Goal: Task Accomplishment & Management: Manage account settings

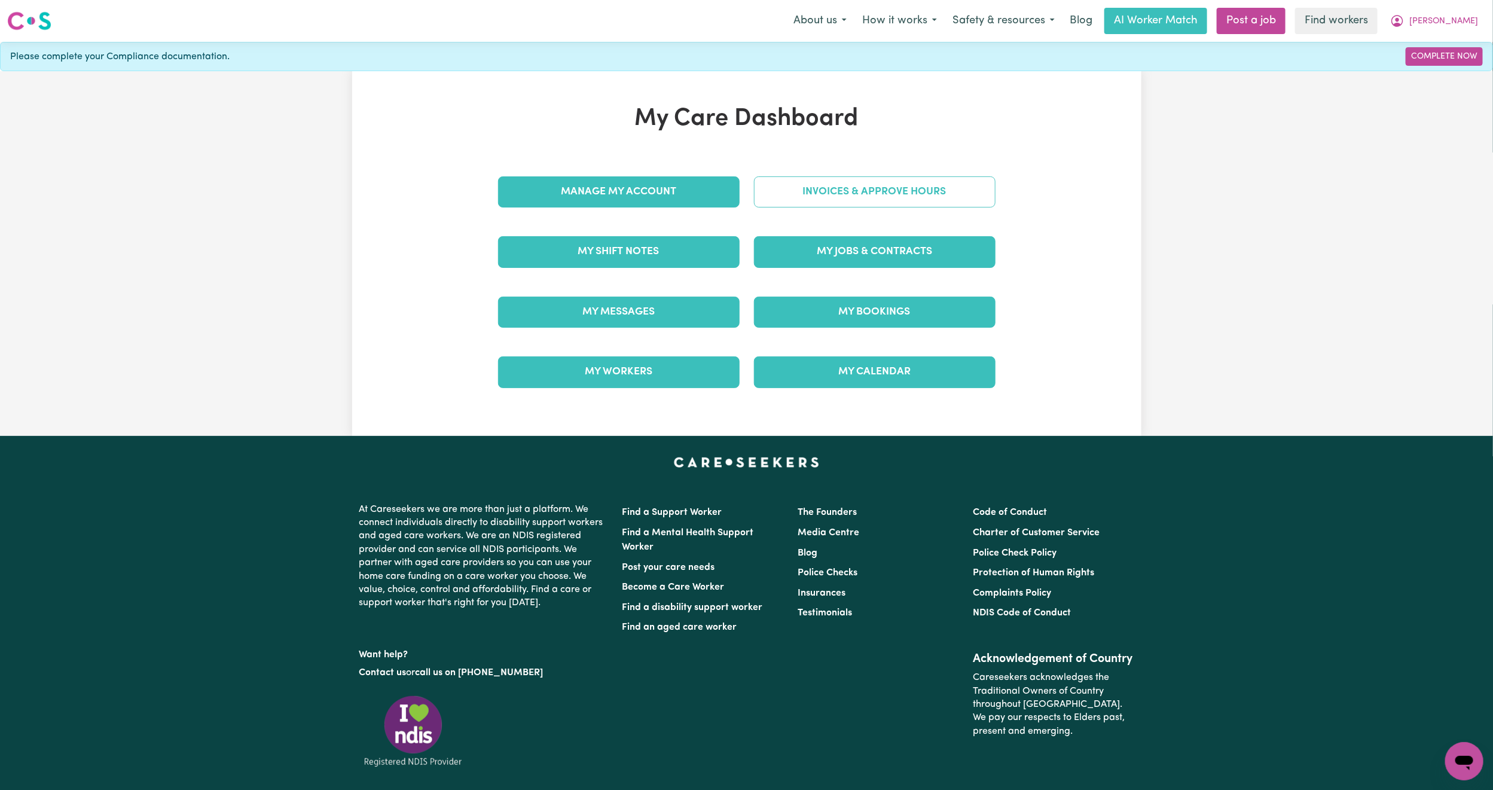
click at [820, 194] on link "Invoices & Approve Hours" at bounding box center [875, 191] width 242 height 31
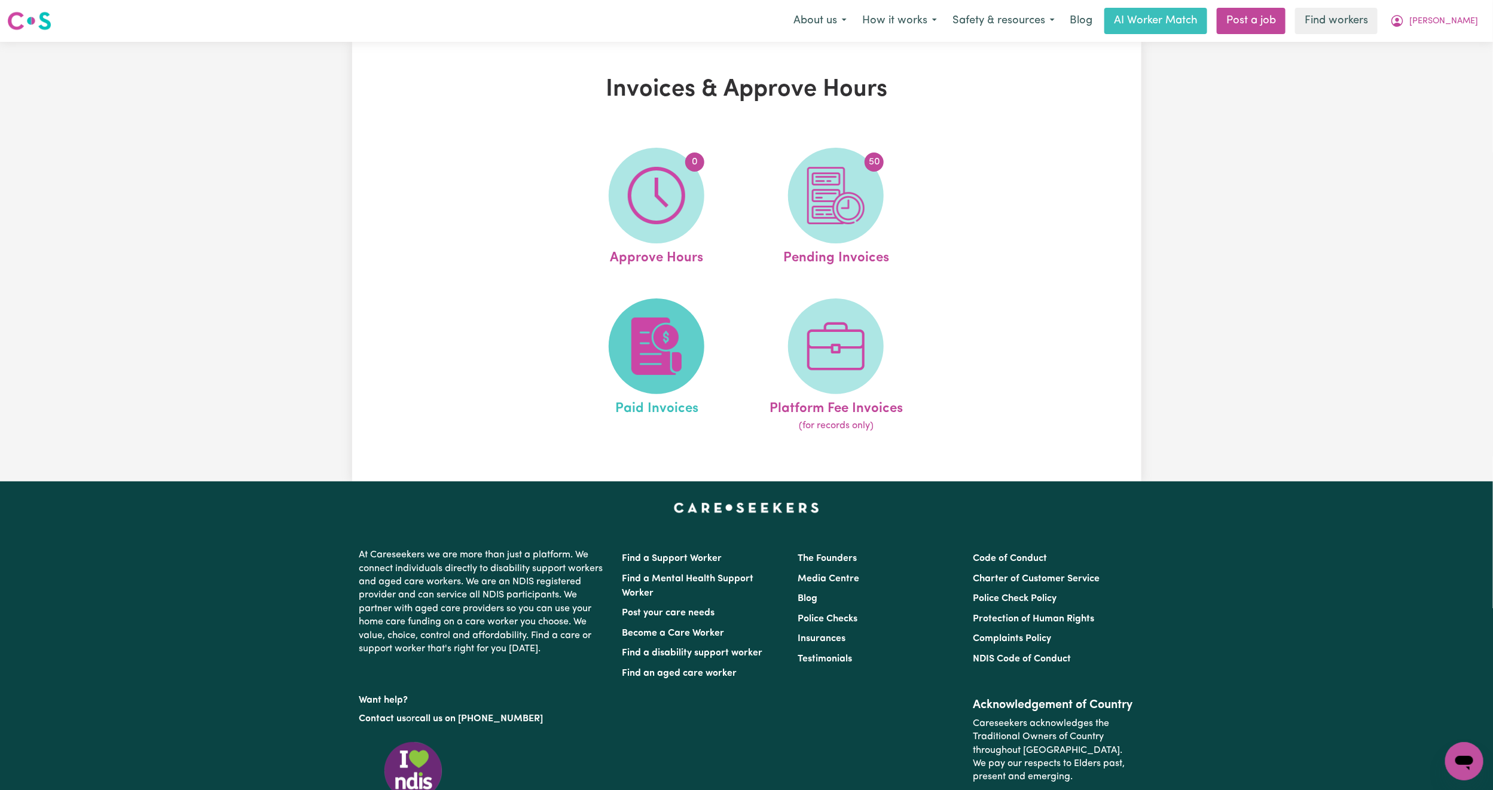
click at [673, 344] on img at bounding box center [656, 345] width 57 height 57
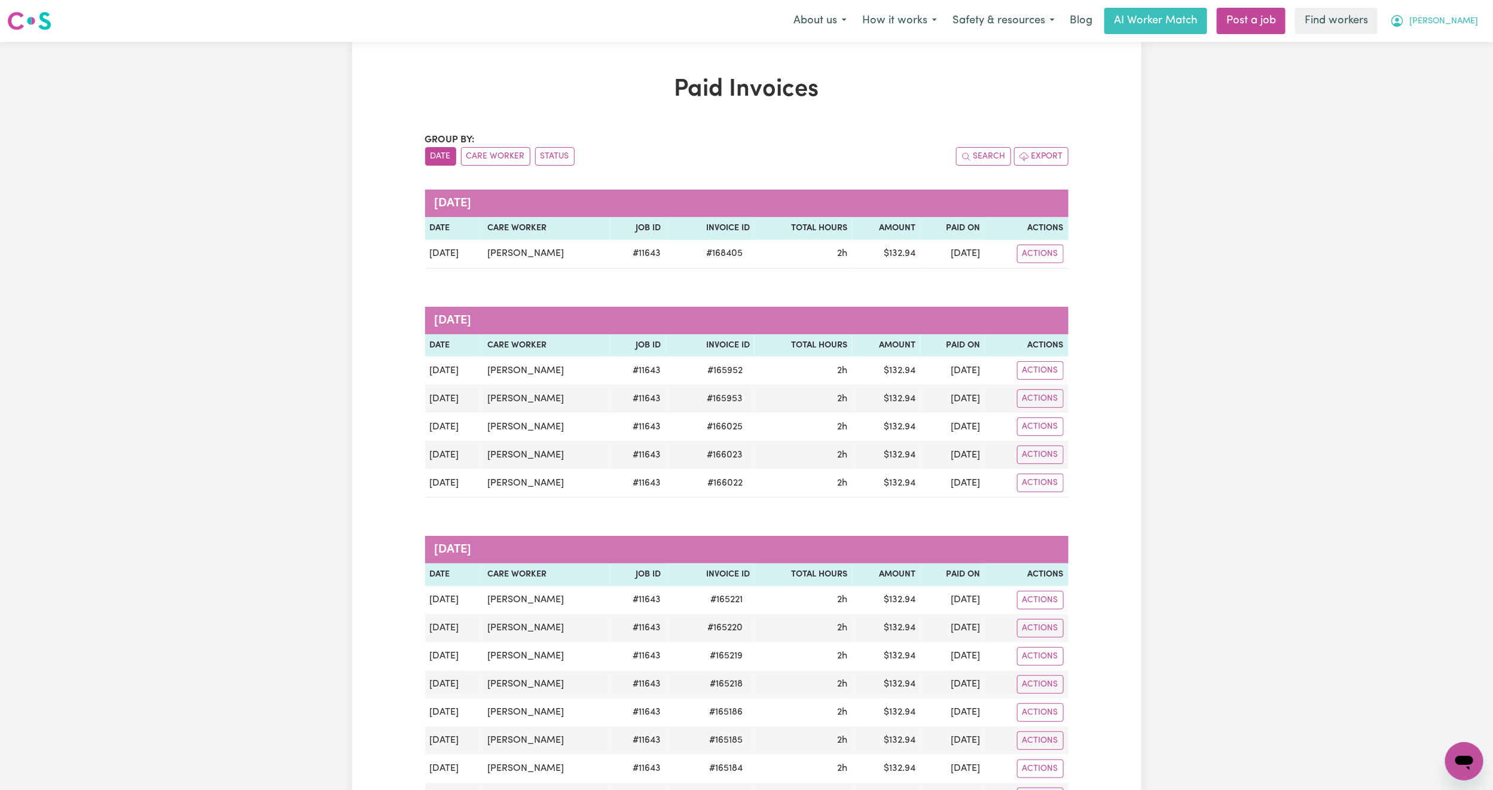
click at [1466, 25] on span "[PERSON_NAME]" at bounding box center [1443, 21] width 69 height 13
click at [1455, 66] on link "Logout" at bounding box center [1438, 68] width 94 height 23
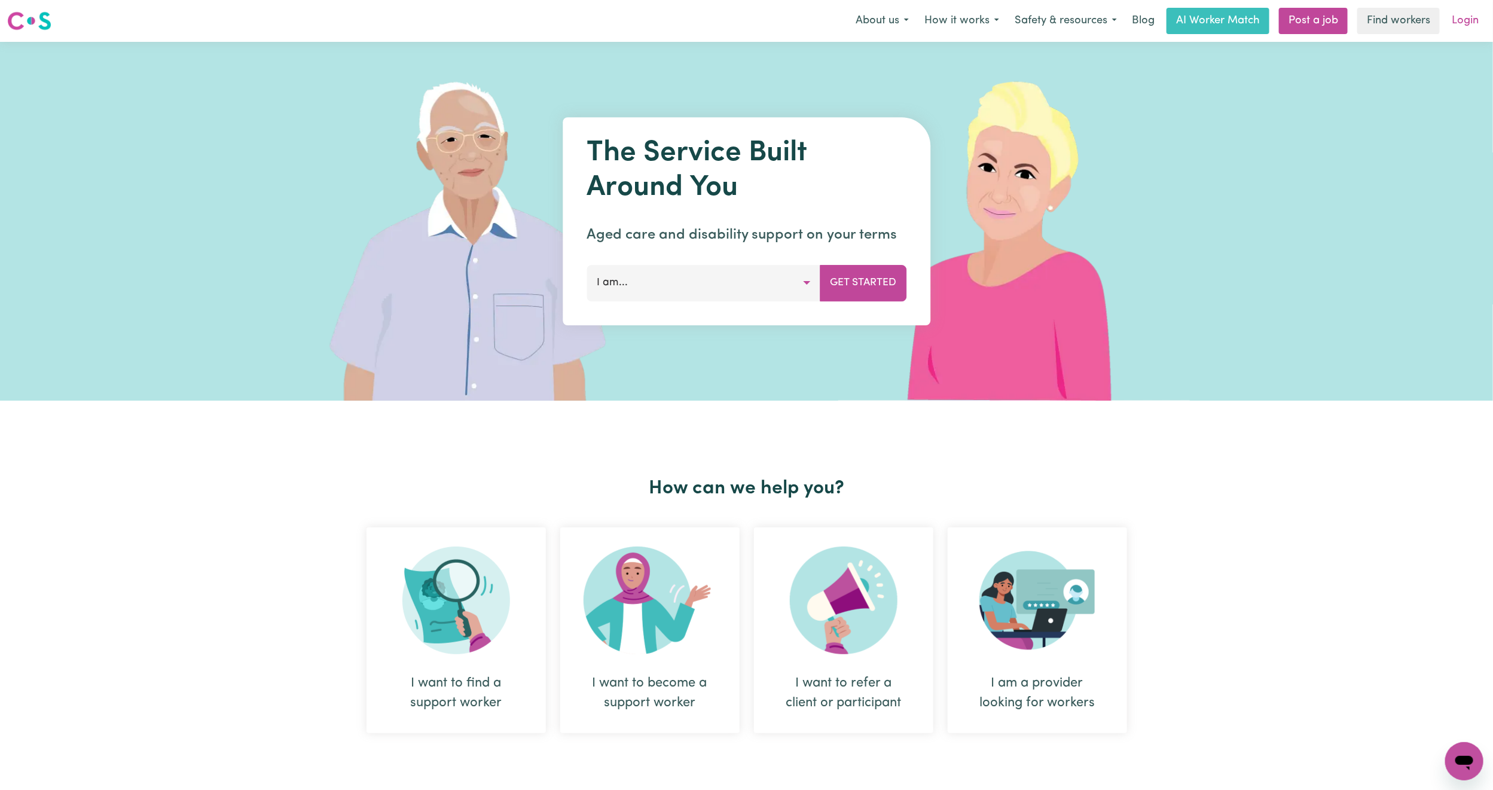
click at [1463, 17] on link "Login" at bounding box center [1465, 21] width 41 height 26
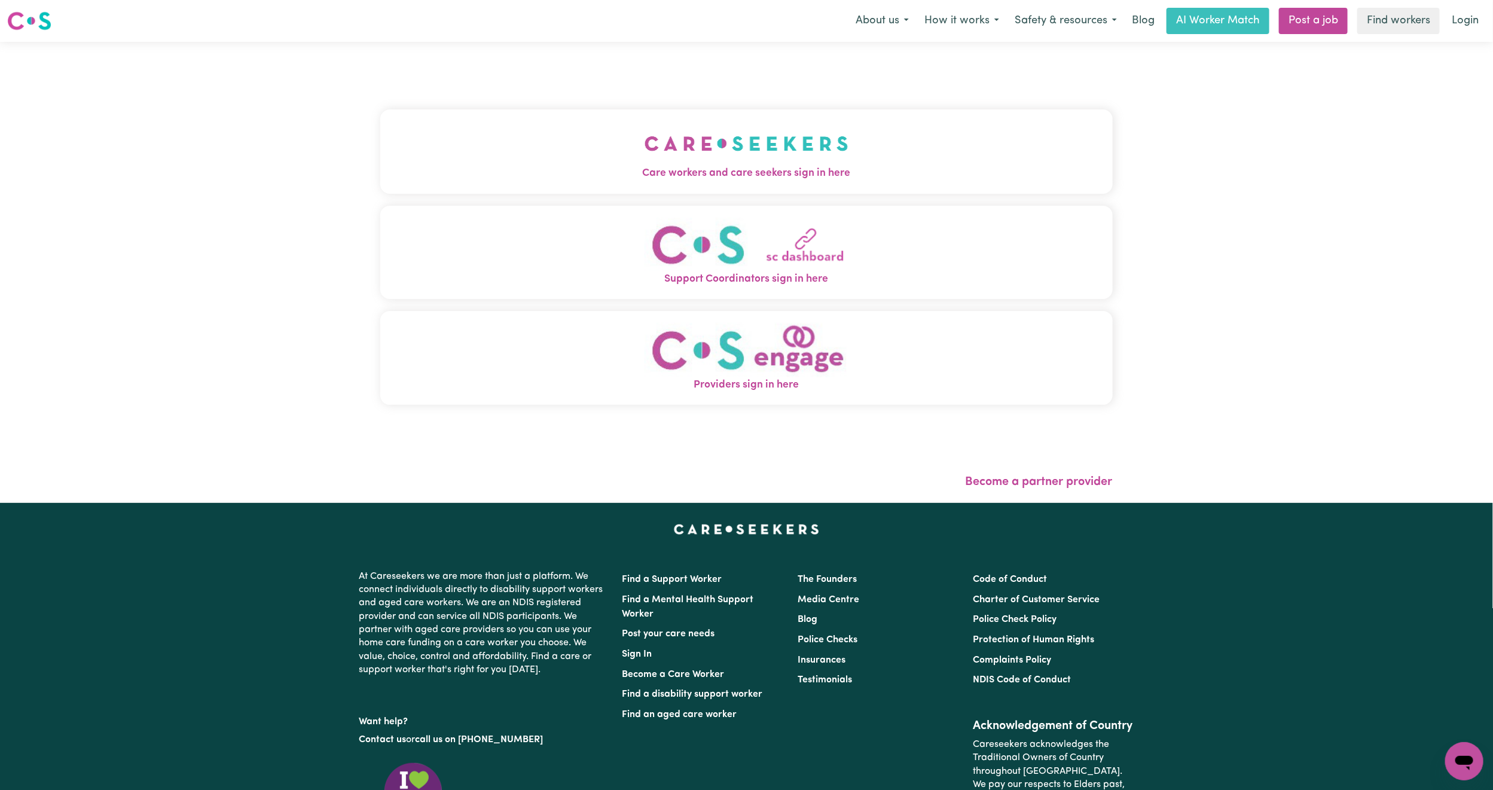
click at [462, 88] on div "Care workers and care seekers sign in here Support Coordinators sign in here Pr…" at bounding box center [746, 263] width 732 height 395
click at [469, 128] on button "Care workers and care seekers sign in here" at bounding box center [746, 151] width 732 height 84
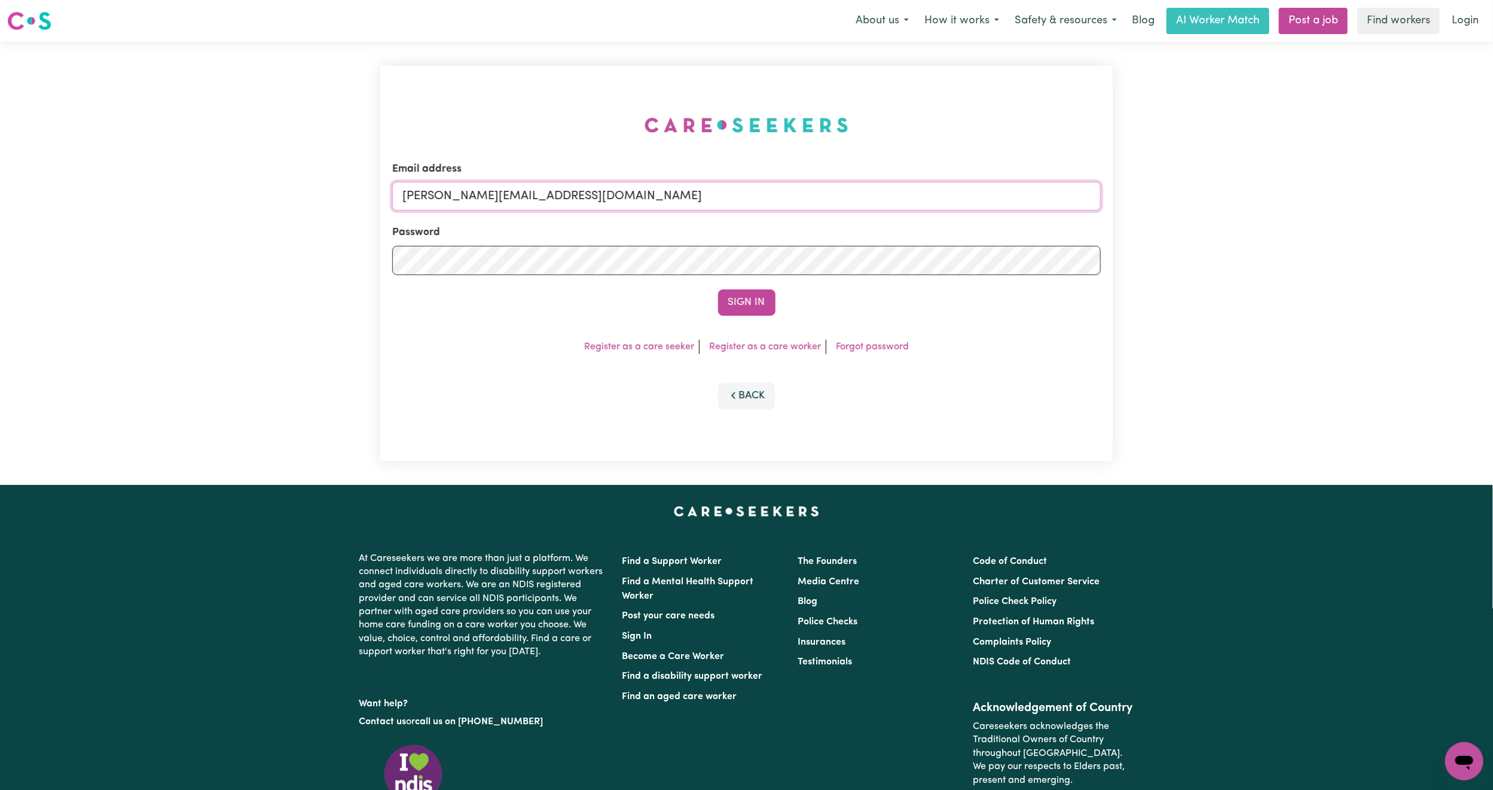
drag, startPoint x: 502, startPoint y: 190, endPoint x: 505, endPoint y: 199, distance: 9.3
click at [502, 190] on input "[PERSON_NAME][EMAIL_ADDRESS][DOMAIN_NAME]" at bounding box center [746, 196] width 709 height 29
drag, startPoint x: 465, startPoint y: 196, endPoint x: 771, endPoint y: 225, distance: 308.1
click at [771, 225] on form "Email address [EMAIL_ADDRESS][PERSON_NAME][DOMAIN_NAME] Password Sign In" at bounding box center [746, 238] width 709 height 154
type input "superuser~[EMAIL_ADDRESS][DOMAIN_NAME]"
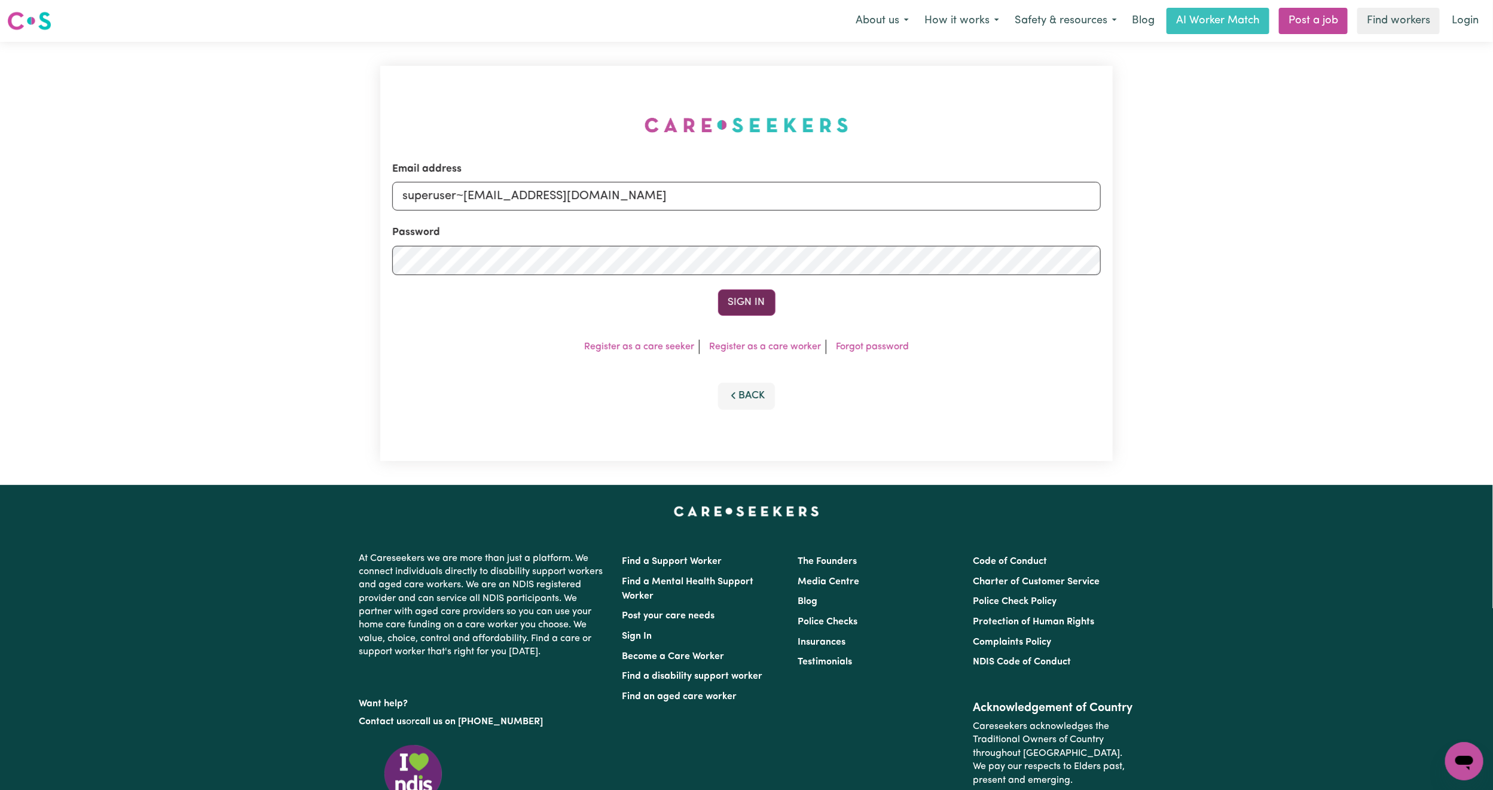
click at [756, 307] on button "Sign In" at bounding box center [746, 302] width 57 height 26
